Goal: Find specific page/section: Find specific page/section

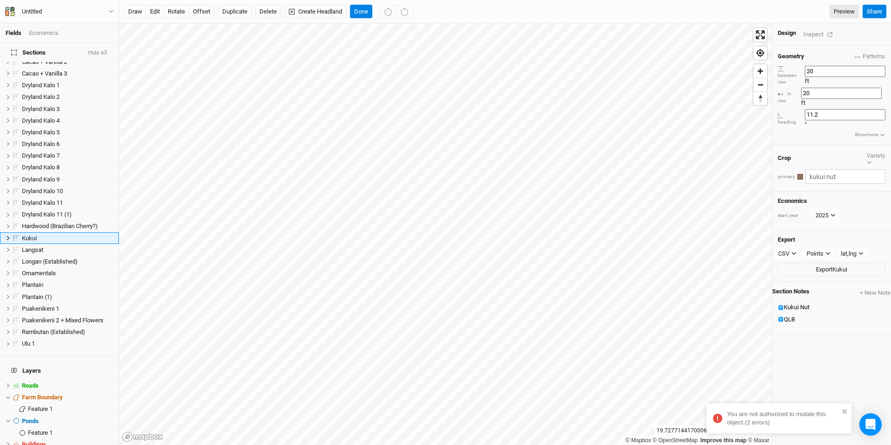
scroll to position [12, 0]
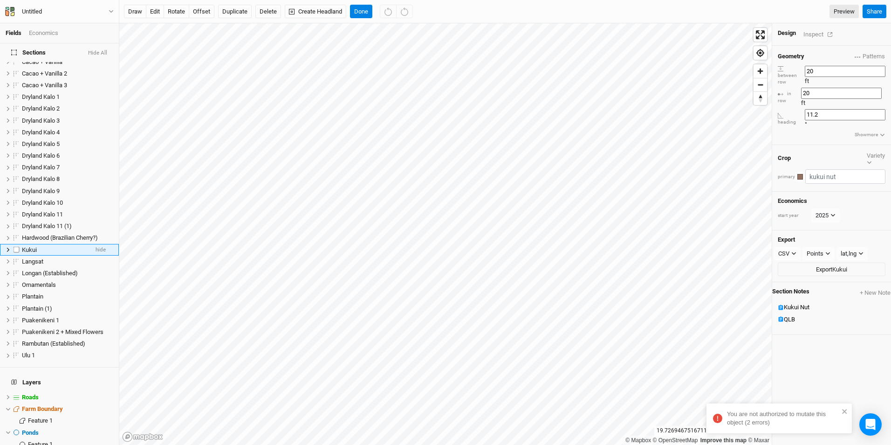
click at [38, 246] on div "Kukui" at bounding box center [55, 249] width 66 height 7
click at [15, 244] on label at bounding box center [17, 250] width 12 height 12
click at [15, 247] on input "checkbox" at bounding box center [17, 250] width 6 height 6
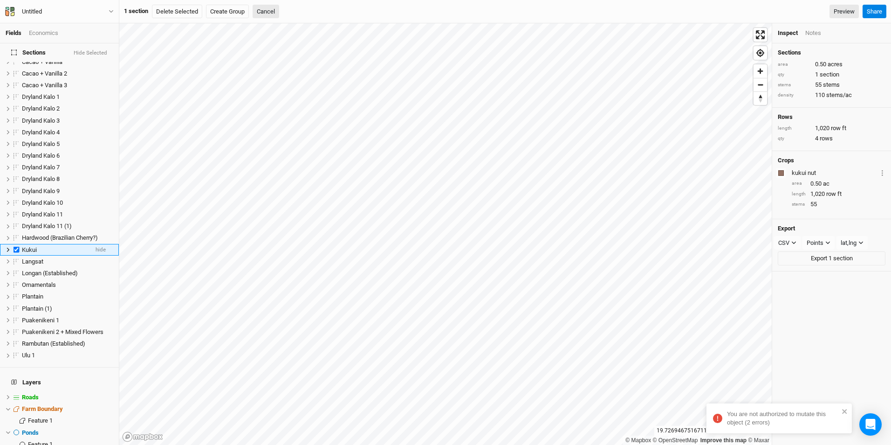
click at [35, 246] on span "Kukui" at bounding box center [29, 249] width 15 height 7
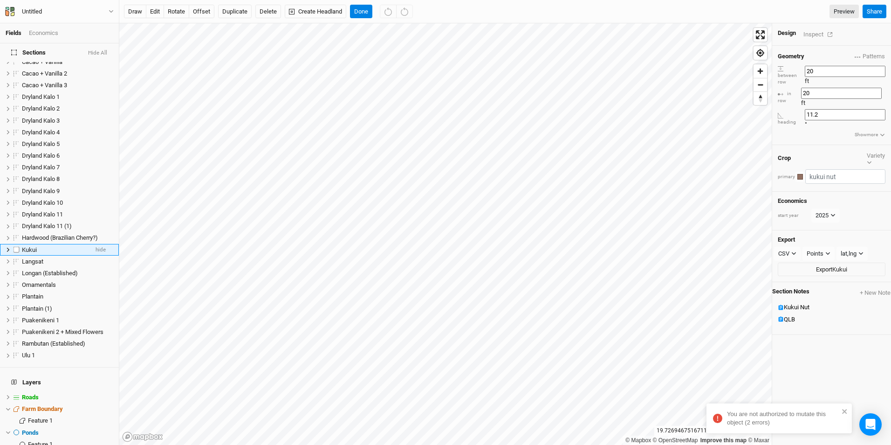
click at [16, 244] on label at bounding box center [17, 250] width 12 height 12
click at [16, 247] on input "checkbox" at bounding box center [17, 250] width 6 height 6
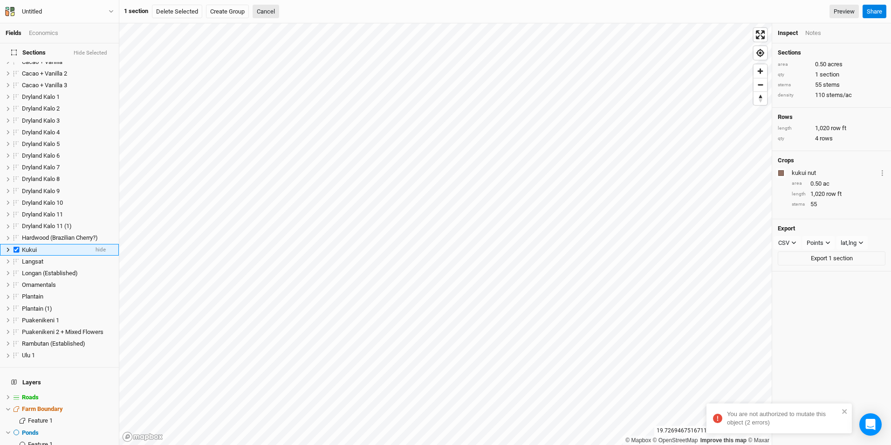
click at [16, 244] on label at bounding box center [17, 250] width 12 height 12
click at [16, 247] on input "checkbox" at bounding box center [17, 250] width 6 height 6
checkbox input "false"
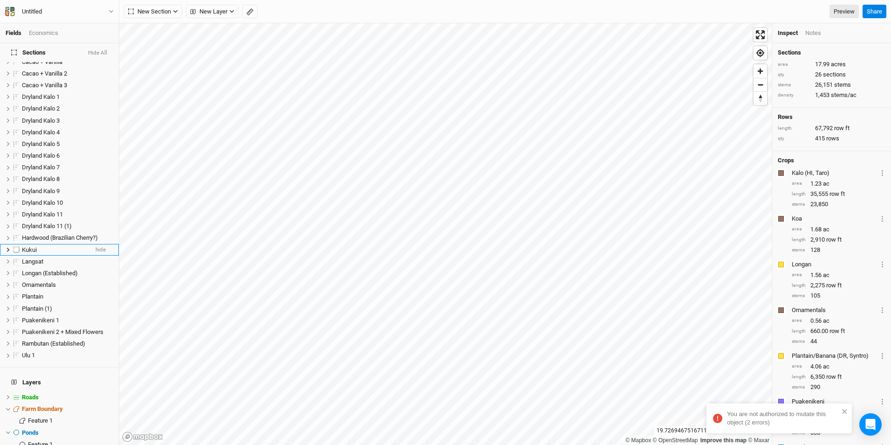
click at [34, 246] on span "Kukui" at bounding box center [29, 249] width 15 height 7
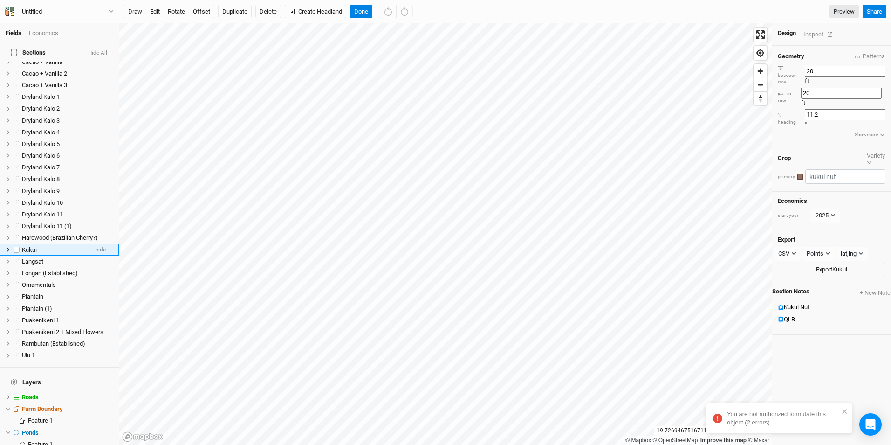
click at [34, 246] on span "Kukui" at bounding box center [29, 249] width 15 height 7
click at [49, 246] on input "Kukui" at bounding box center [53, 251] width 63 height 10
type input "Kukui (Phase 0)"
click at [49, 261] on div "Langsat" at bounding box center [55, 264] width 66 height 7
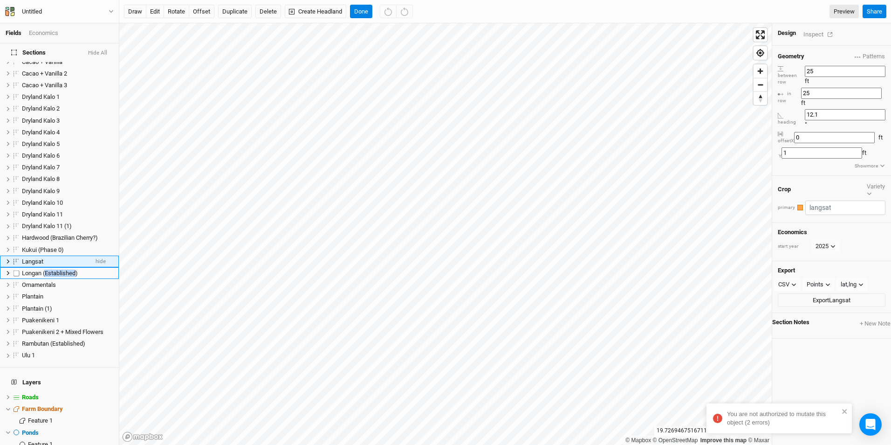
click at [49, 269] on span "Longan (Established)" at bounding box center [50, 272] width 56 height 7
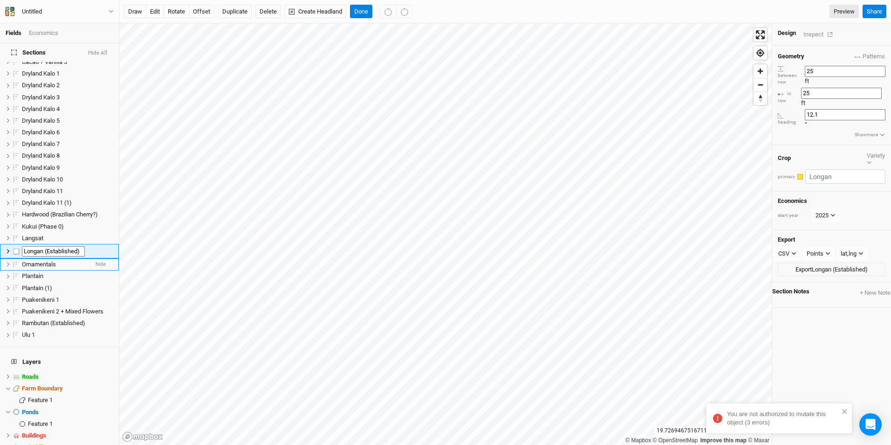
click at [69, 260] on li "Ornamentals hide" at bounding box center [59, 264] width 119 height 12
click at [69, 270] on li "Plantain hide" at bounding box center [59, 276] width 119 height 12
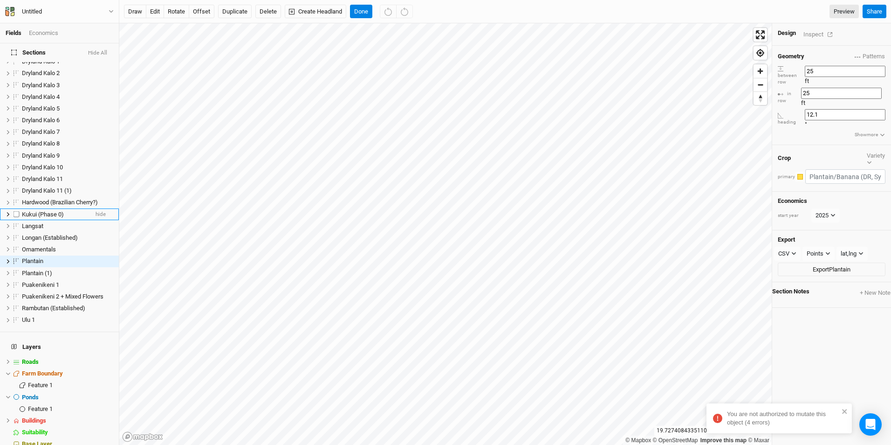
click at [57, 211] on span "Kukui (Phase 0)" at bounding box center [43, 214] width 42 height 7
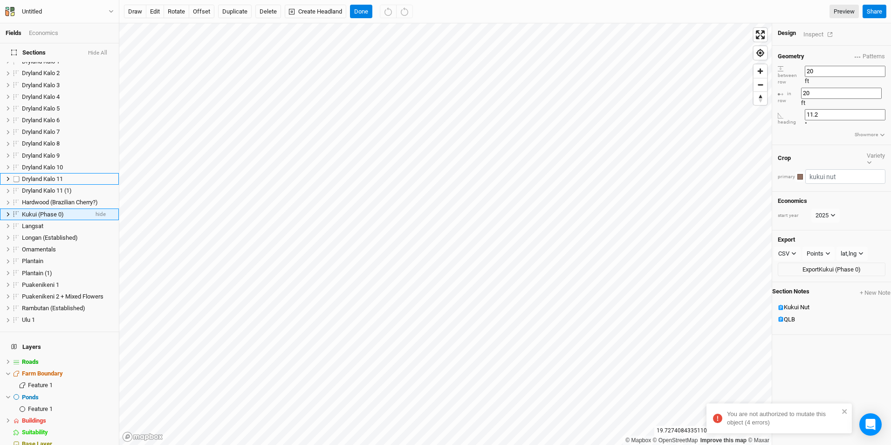
click at [57, 182] on span "Dryland Kalo 11" at bounding box center [42, 178] width 41 height 7
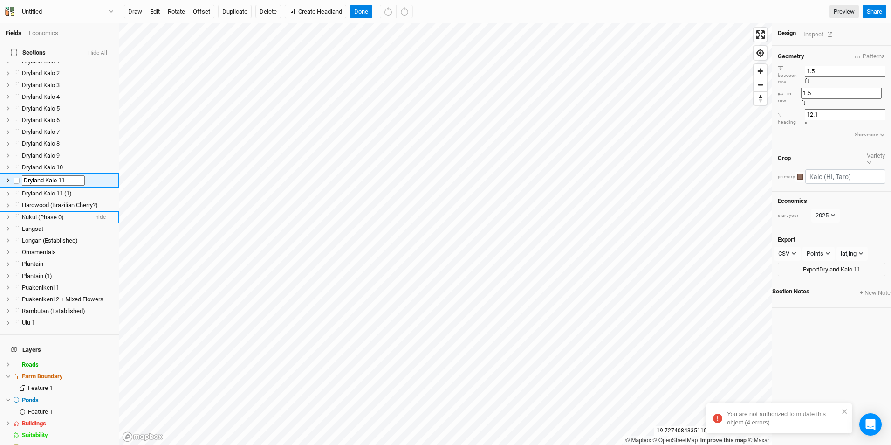
scroll to position [0, 0]
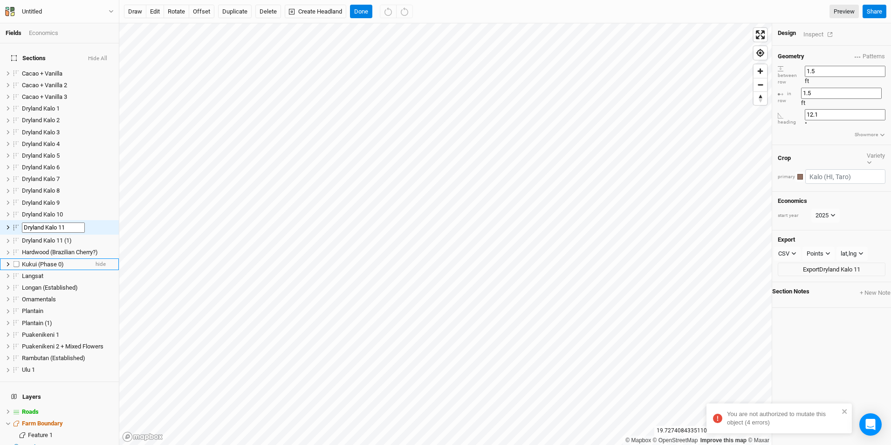
click at [64, 261] on span "Kukui (Phase 0)" at bounding box center [43, 264] width 42 height 7
click at [64, 272] on div "Langsat" at bounding box center [67, 275] width 91 height 7
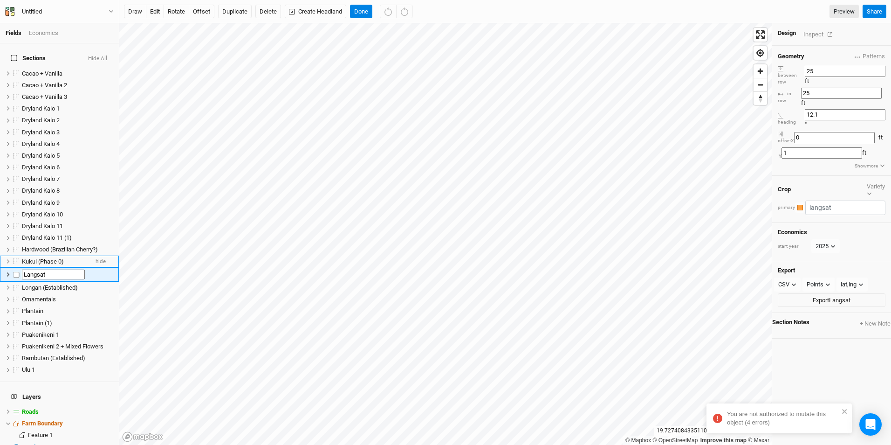
scroll to position [23, 0]
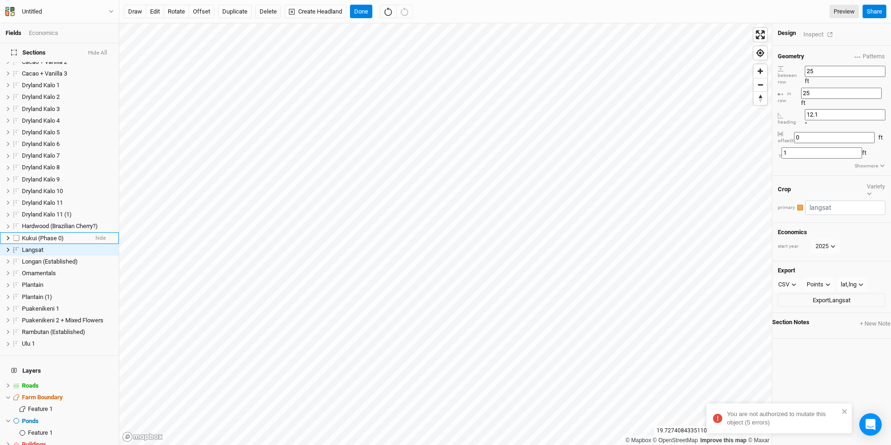
click at [54, 234] on span "Kukui (Phase 0)" at bounding box center [43, 237] width 42 height 7
click at [54, 229] on span "Hardwood (Brazilian Cherry?)" at bounding box center [60, 225] width 76 height 7
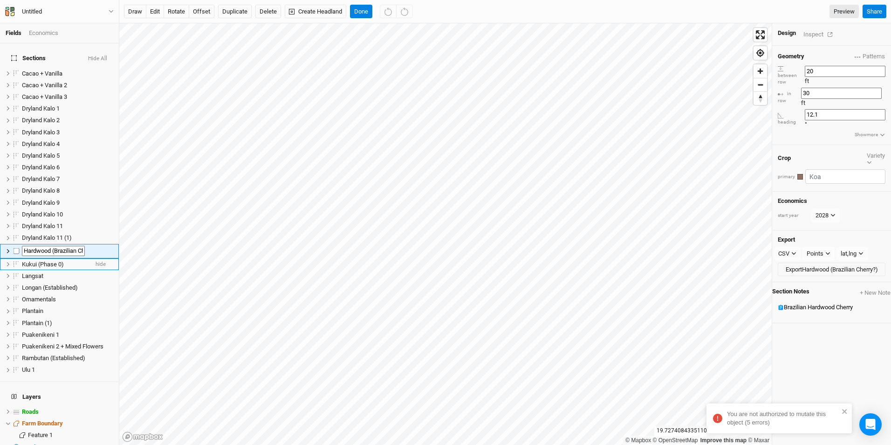
scroll to position [0, 17]
click at [55, 258] on span "Kukui (Phase 0)" at bounding box center [43, 261] width 42 height 7
click at [55, 269] on div "Langsat" at bounding box center [67, 272] width 91 height 7
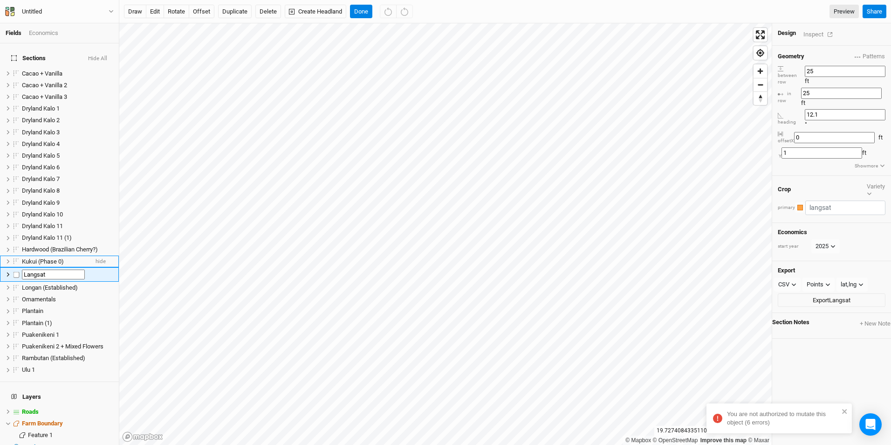
scroll to position [23, 0]
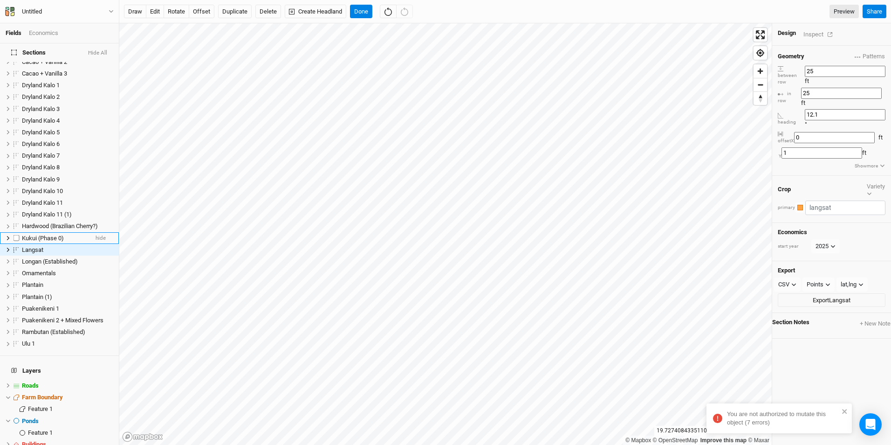
click at [39, 234] on span "Kukui (Phase 0)" at bounding box center [43, 237] width 42 height 7
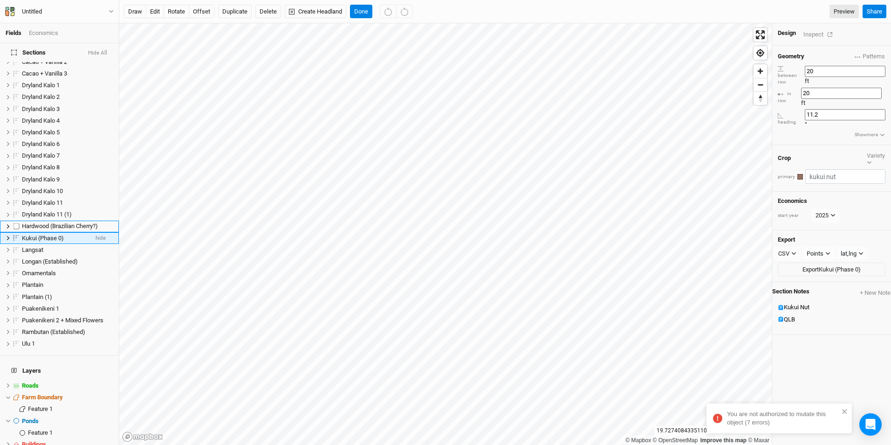
scroll to position [12, 0]
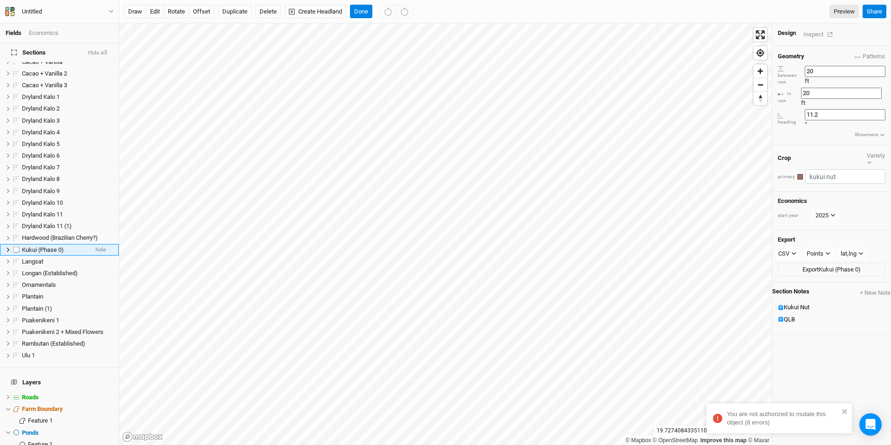
click at [50, 246] on span "Kukui (Phase 0)" at bounding box center [43, 249] width 42 height 7
click at [61, 246] on input "Kukui (Phase 0)" at bounding box center [53, 251] width 63 height 10
type input "Kukui (Established)"
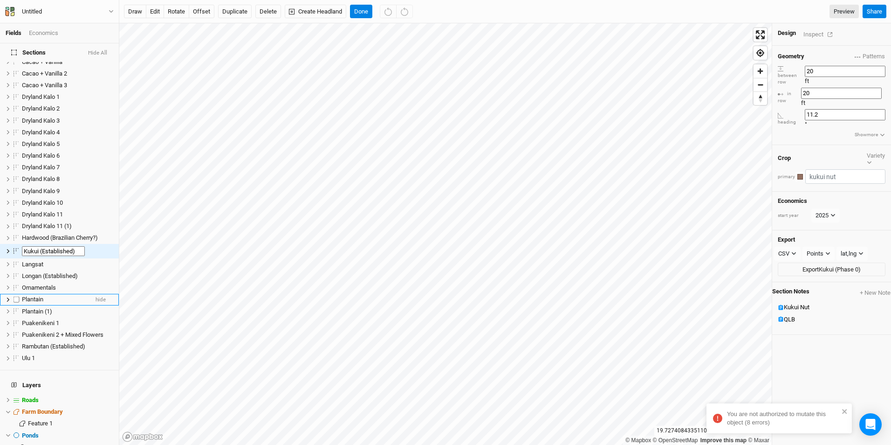
click at [72, 294] on li "Plantain hide" at bounding box center [59, 300] width 119 height 12
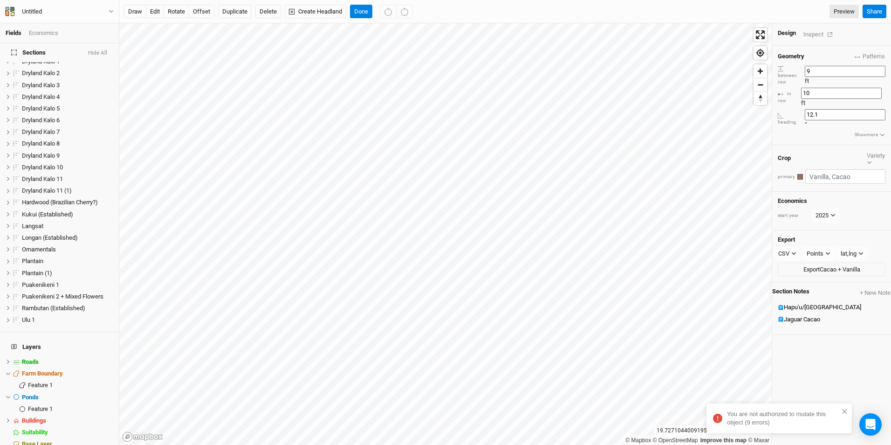
scroll to position [0, 0]
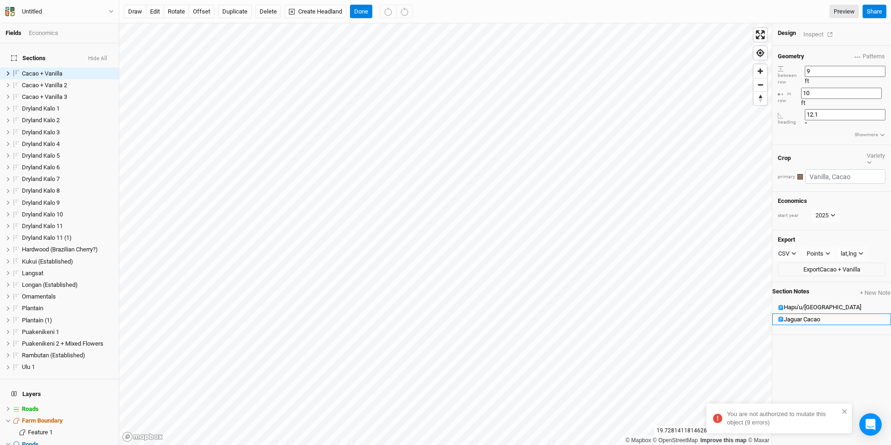
click at [814, 316] on div "Jaguar Cacao" at bounding box center [835, 319] width 102 height 7
click at [828, 208] on button "2025" at bounding box center [826, 215] width 28 height 14
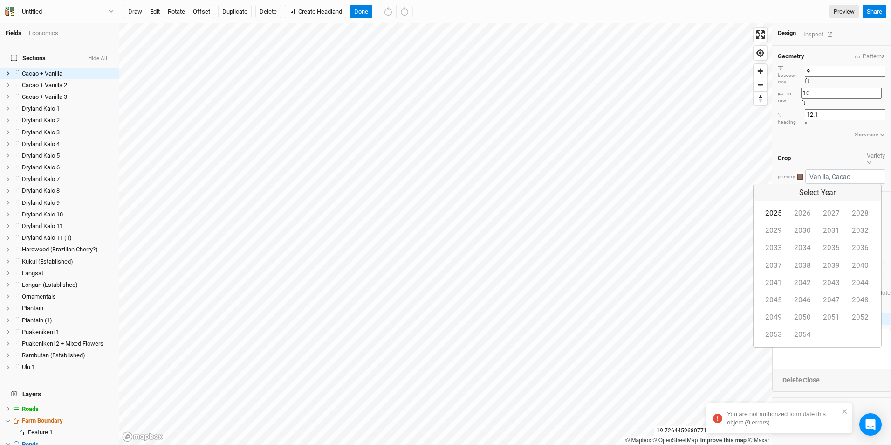
click at [784, 212] on button "2025" at bounding box center [773, 213] width 29 height 17
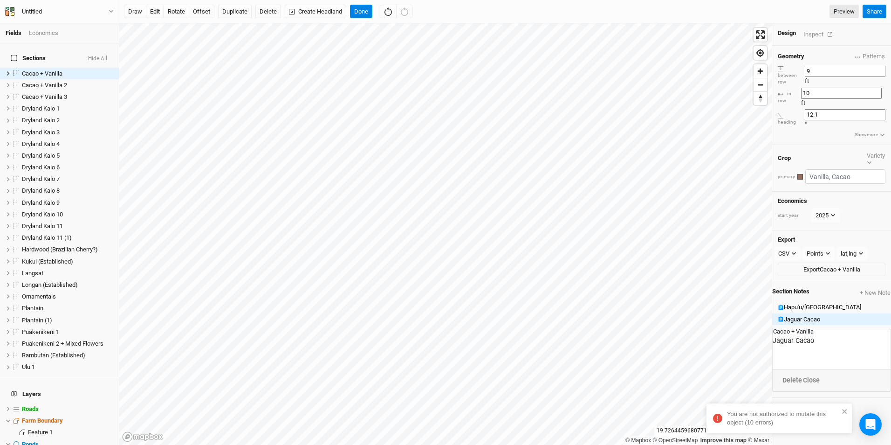
click at [872, 131] on button "Show more" at bounding box center [869, 135] width 31 height 8
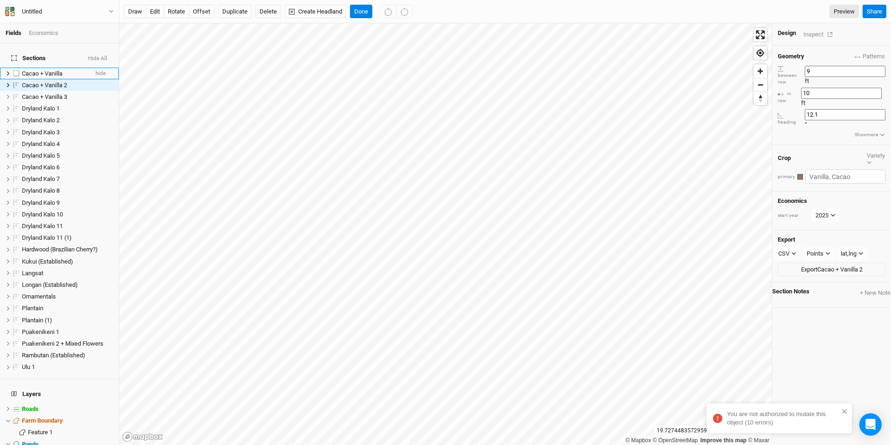
click at [66, 70] on div "Cacao + Vanilla" at bounding box center [55, 73] width 66 height 7
click at [62, 82] on span "Cacao + Vanilla 2" at bounding box center [44, 85] width 45 height 7
click at [58, 93] on span "Cacao + Vanilla 3" at bounding box center [44, 96] width 45 height 7
